Goal: Information Seeking & Learning: Compare options

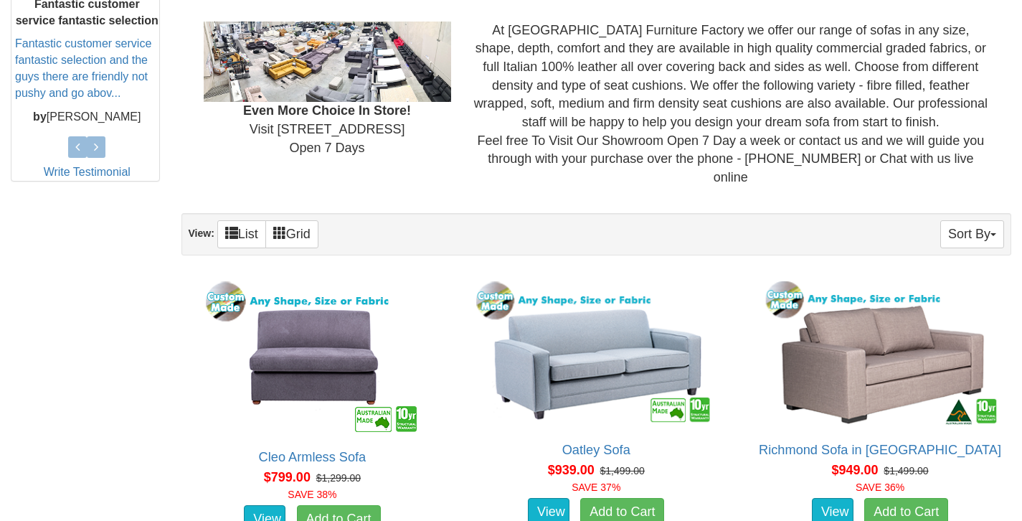
scroll to position [667, 0]
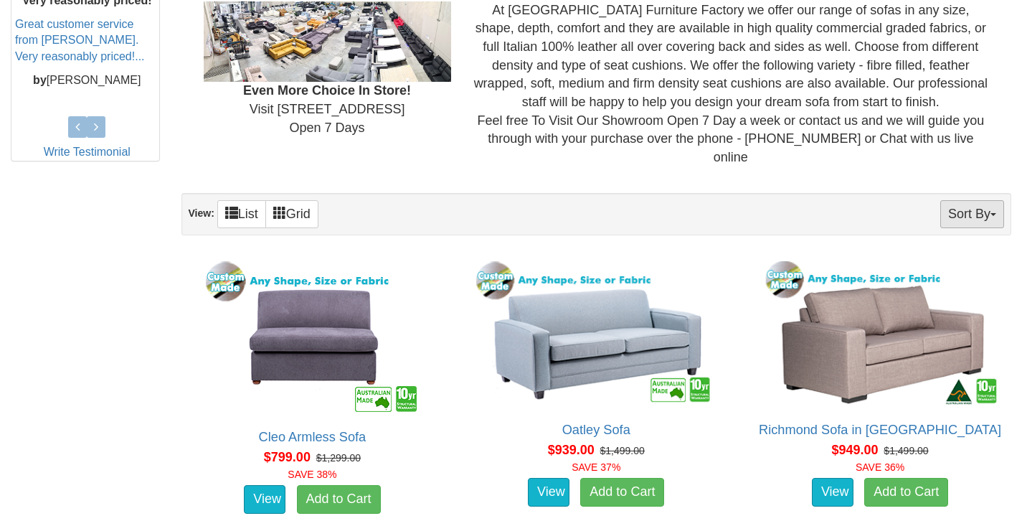
click at [988, 200] on button "Sort By" at bounding box center [972, 214] width 64 height 28
click at [935, 253] on link "Price+" at bounding box center [946, 262] width 113 height 19
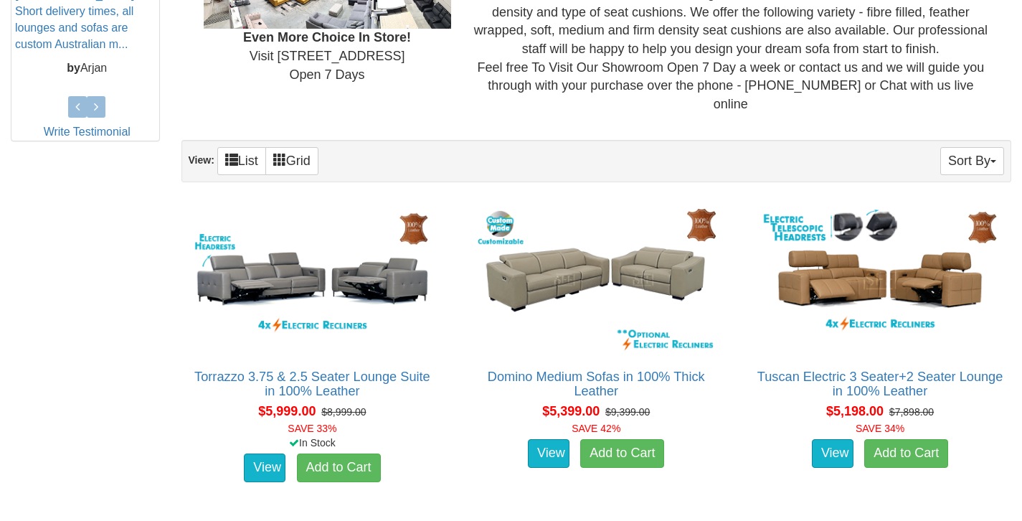
scroll to position [730, 0]
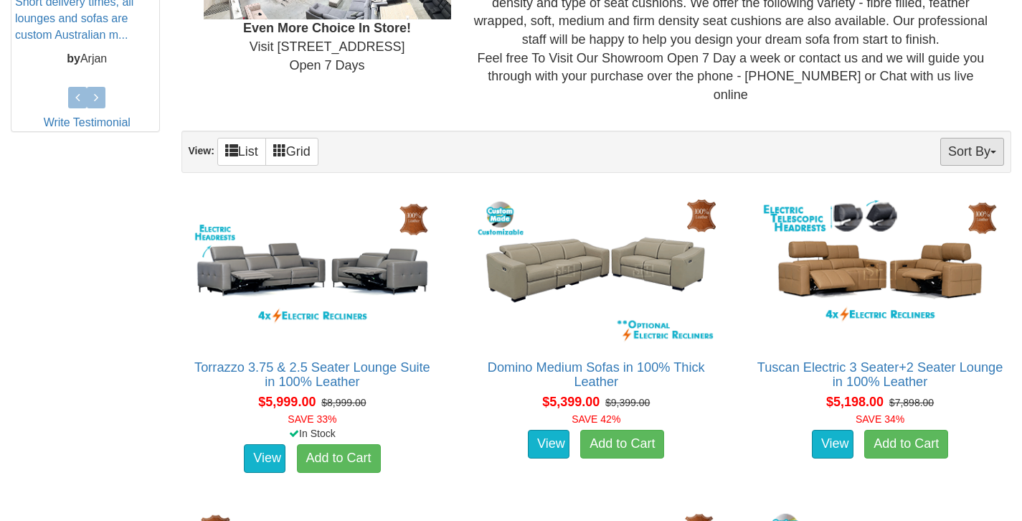
click at [968, 138] on button "Sort By" at bounding box center [972, 152] width 64 height 28
click at [941, 190] on link "Price-" at bounding box center [946, 199] width 113 height 19
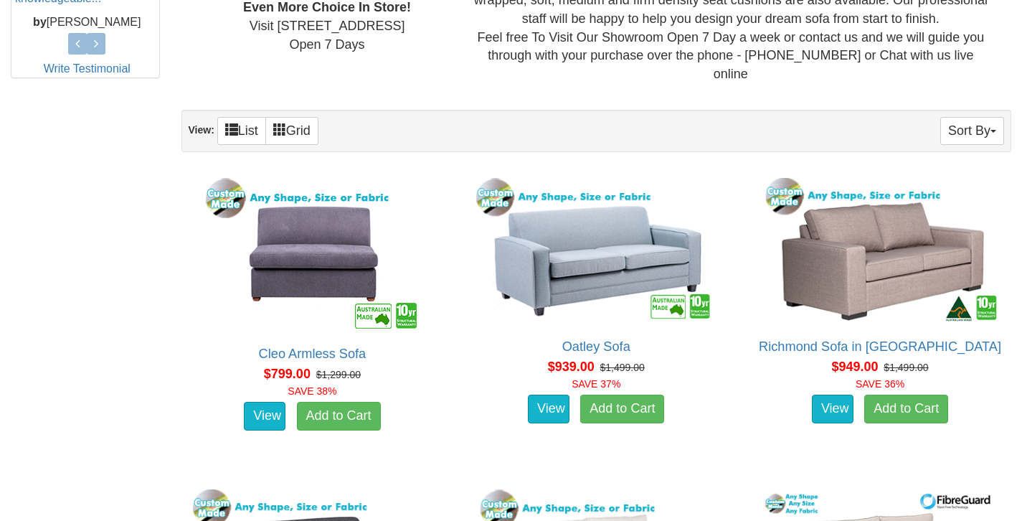
scroll to position [755, 0]
